Goal: Task Accomplishment & Management: Use online tool/utility

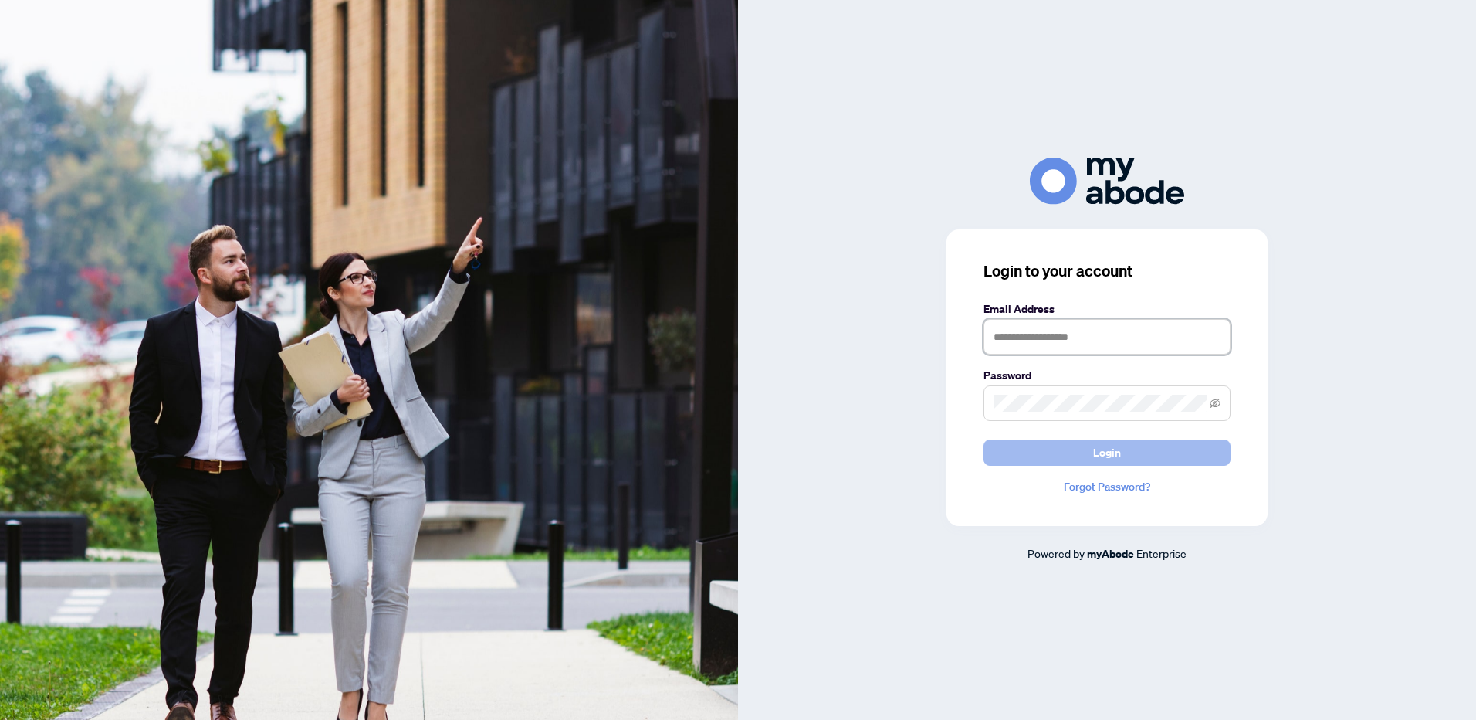
type input "**********"
click at [1097, 460] on span "Login" at bounding box center [1107, 452] width 28 height 25
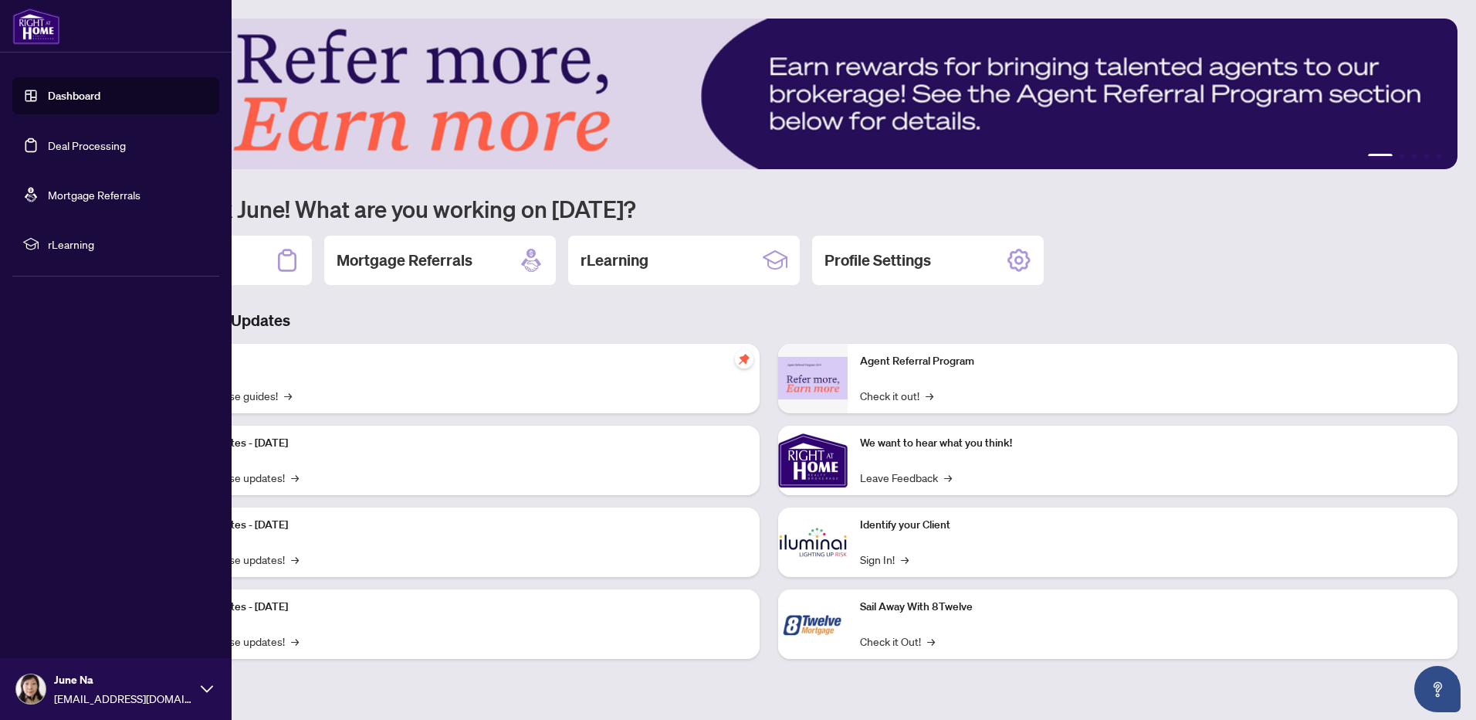
click at [94, 143] on link "Deal Processing" at bounding box center [87, 145] width 78 height 14
